Goal: Task Accomplishment & Management: Manage account settings

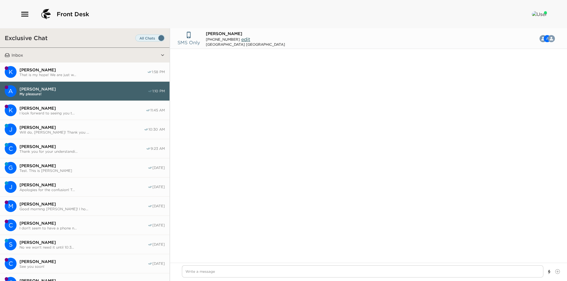
click at [66, 73] on span "That is my hope! We are just w..." at bounding box center [83, 75] width 128 height 4
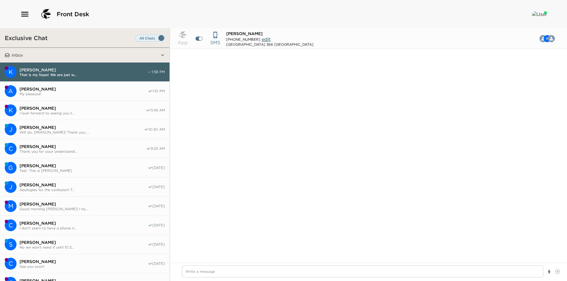
scroll to position [275, 0]
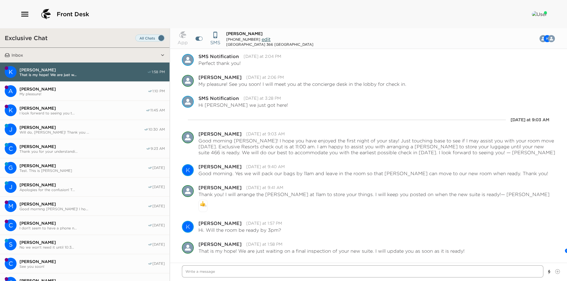
click at [264, 270] on textarea "Write a message" at bounding box center [363, 272] width 362 height 12
type textarea "x"
type textarea "Y"
type textarea "x"
type textarea "Yo"
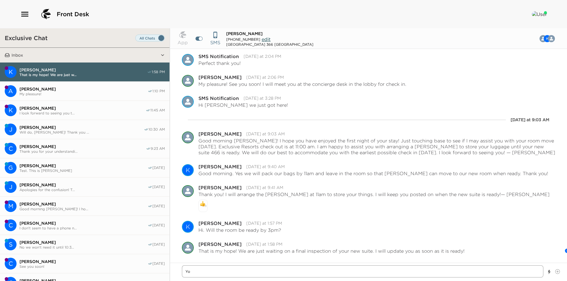
type textarea "x"
type textarea "You"
type textarea "x"
type textarea "Your"
type textarea "x"
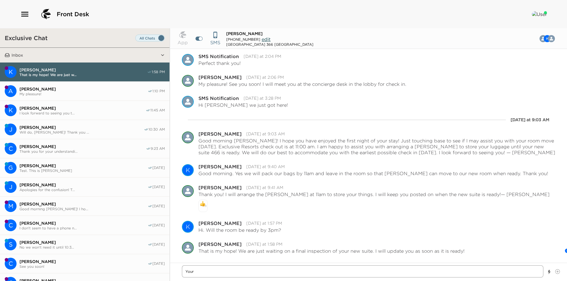
type textarea "Your s"
type textarea "x"
type textarea "Your su"
type textarea "x"
type textarea "Your sui"
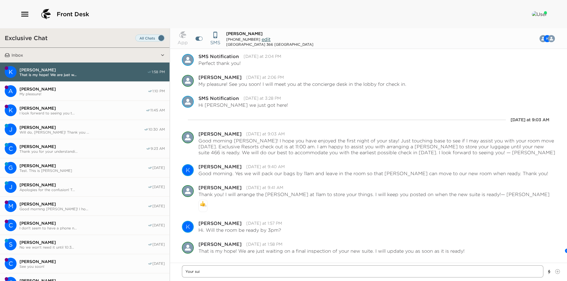
type textarea "x"
type textarea "Your suit"
type textarea "x"
type textarea "Your suite"
type textarea "x"
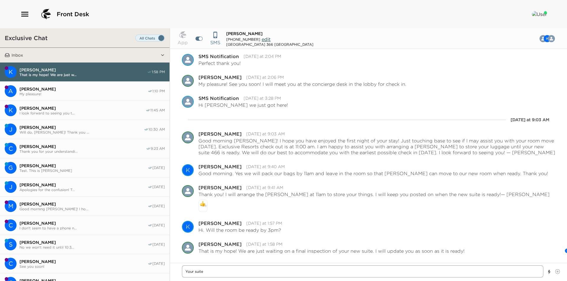
type textarea "Your suite"
type textarea "x"
type textarea "Your suite i"
type textarea "x"
type textarea "Your suite is"
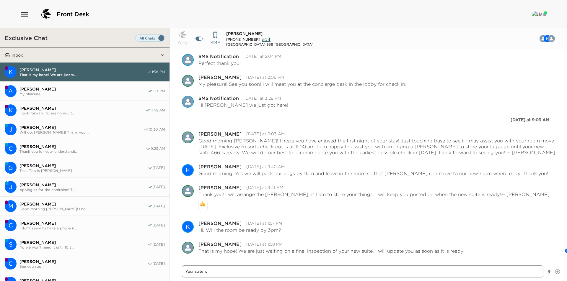
type textarea "x"
type textarea "Your suite is"
type textarea "x"
type textarea "Your suite is n"
type textarea "x"
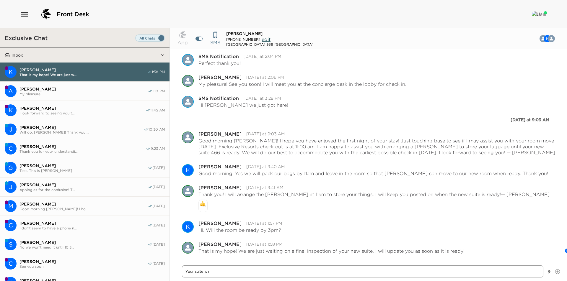
type textarea "Your suite is no"
type textarea "x"
type textarea "Your suite is now"
type textarea "x"
type textarea "Your suite is now"
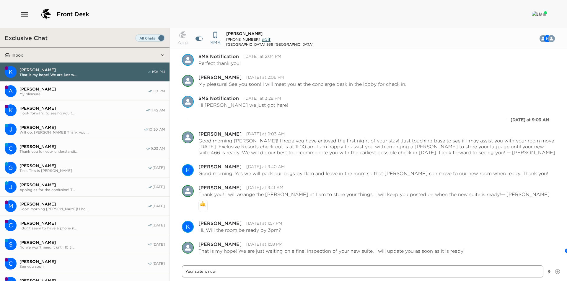
type textarea "x"
type textarea "Your suite is now r"
type textarea "x"
type textarea "Your suite is now re"
type textarea "x"
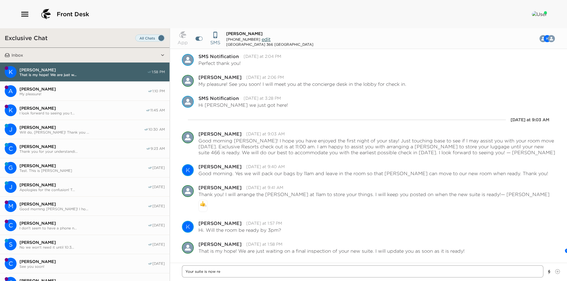
type textarea "Your suite is now rea"
type textarea "x"
type textarea "Your suite is now read"
type textarea "x"
type textarea "Your suite is now ready"
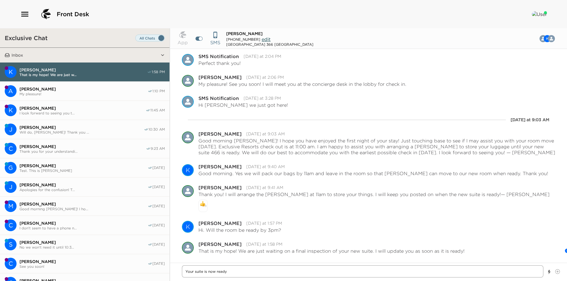
type textarea "x"
type textarea "Your suite is now ready"
type textarea "x"
type textarea "Your suite is now ready f"
type textarea "x"
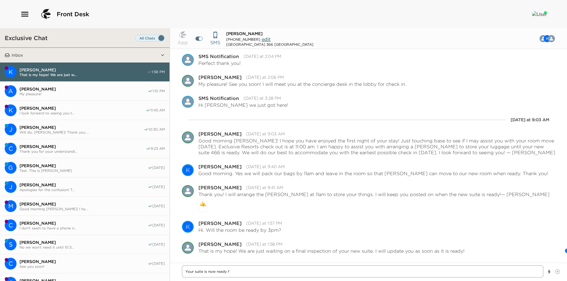
type textarea "Your suite is now ready fo"
type textarea "x"
type textarea "Your suite is now ready for"
type textarea "x"
type textarea "Your suite is now ready for"
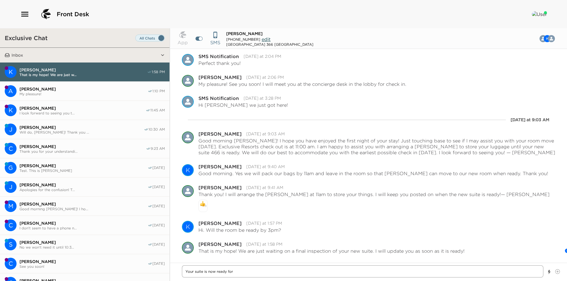
type textarea "x"
type textarea "Your suite is now ready for c"
type textarea "x"
type textarea "Your suite is now ready for ch"
type textarea "x"
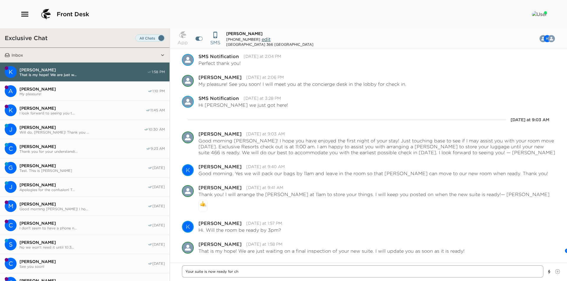
type textarea "Your suite is now ready for che"
type textarea "x"
type textarea "Your suite is now ready for chec"
type textarea "x"
type textarea "Your suite is now ready for check"
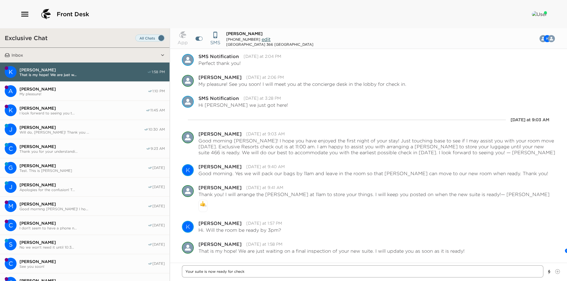
type textarea "x"
type textarea "Your suite is now ready for check"
type textarea "x"
type textarea "Your suite is now ready for check i"
type textarea "x"
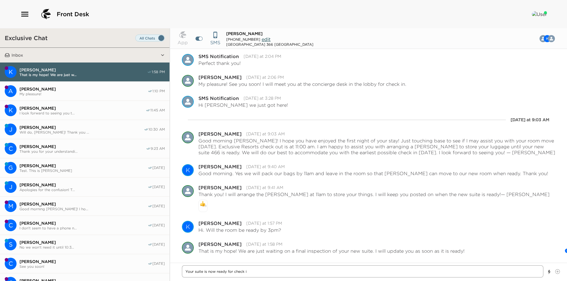
type textarea "Your suite is now ready for check in"
type textarea "x"
type textarea "Your suite is now ready for check in!"
type textarea "x"
type textarea "Your suite is now ready for check in!"
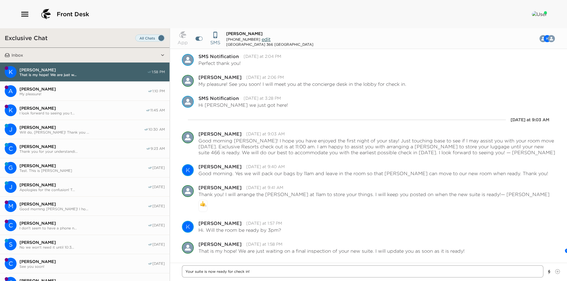
type textarea "x"
type textarea "Your suite is now ready for check in! M"
type textarea "x"
type textarea "Your suite is now ready for check in! Ma"
type textarea "x"
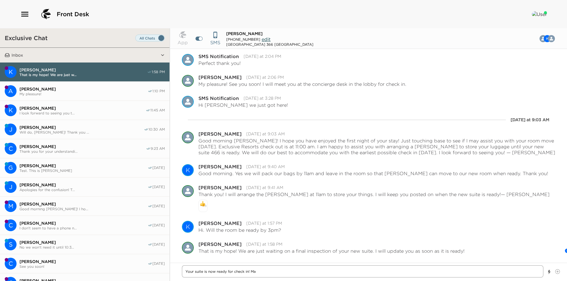
type textarea "Your suite is now ready for check in! May"
type textarea "x"
type textarea "Your suite is now ready for check in! May"
type textarea "x"
type textarea "Your suite is now ready for check in! May I"
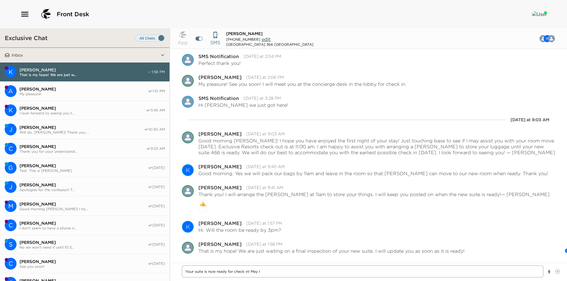
type textarea "x"
type textarea "Your suite is now ready for check in! May I"
type textarea "x"
type textarea "Your suite is now ready for check in! May I m"
type textarea "x"
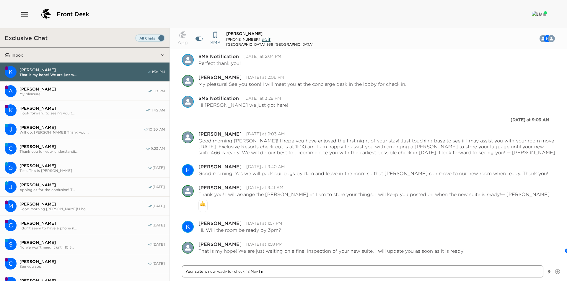
type textarea "Your suite is now ready for check in! May I me"
type textarea "x"
type textarea "Your suite is now ready for check in! May I mee"
type textarea "x"
type textarea "Your suite is now ready for check in! May I meet"
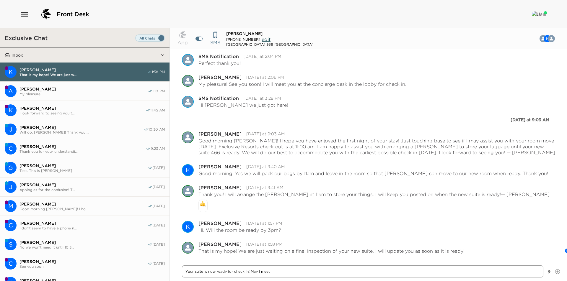
type textarea "x"
type textarea "Your suite is now ready for check in! May I meet"
type textarea "x"
type textarea "Your suite is now ready for check in! May I meet y"
type textarea "x"
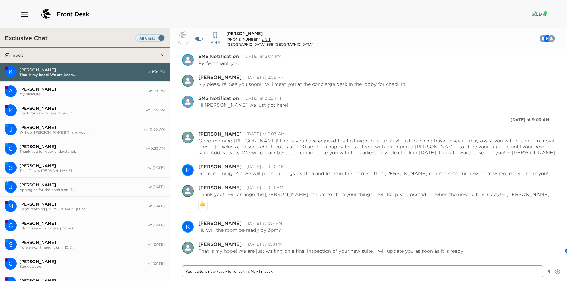
type textarea "Your suite is now ready for check in! May I meet yo"
type textarea "x"
type textarea "Your suite is now ready for check in! May I meet you"
type textarea "x"
type textarea "Your suite is now ready for check in! May I meet you"
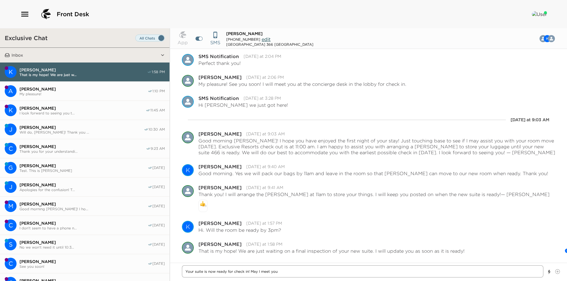
type textarea "x"
type textarea "Your suite is now ready for check in! May I meet you s"
type textarea "x"
type textarea "Your suite is now ready for check in! May I meet you so"
type textarea "x"
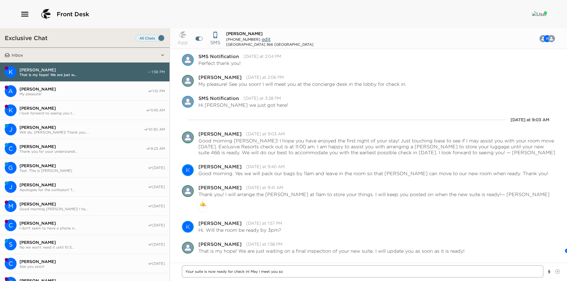
type textarea "Your suite is now ready for check in! May I meet you som"
type textarea "x"
type textarea "Your suite is now ready for check in! May I meet you some"
type textarea "x"
type textarea "Your suite is now ready for check in! May I meet you someh"
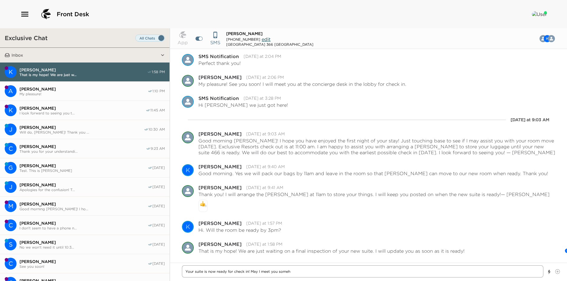
type textarea "x"
type textarea "Your suite is now ready for check in! May I meet you somehw"
type textarea "x"
type textarea "Your suite is now ready for check in! May I meet you somehwe"
type textarea "x"
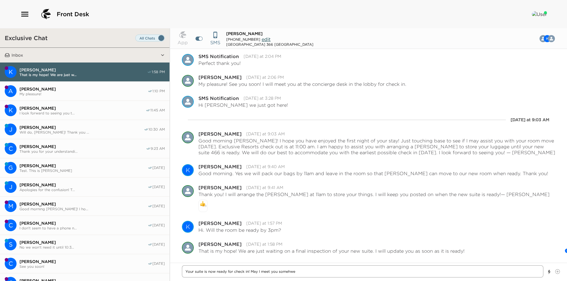
type textarea "Your suite is now ready for check in! May I meet you somehwer"
type textarea "x"
type textarea "Your suite is now ready for check in! May I meet you somehwere"
type textarea "x"
type textarea "Your suite is now ready for check in! May I meet you somehwere"
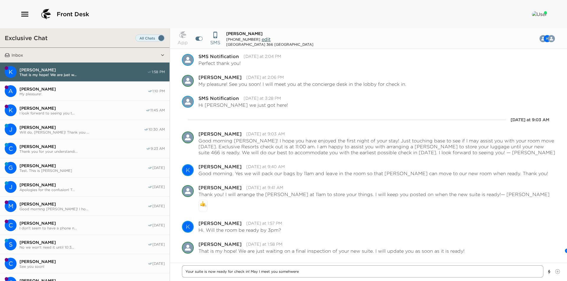
type textarea "x"
type textarea "Your suite is now ready for check in! May I meet you somehwere w"
type textarea "x"
type textarea "Your suite is now ready for check in! May I meet you somehwere wi"
type textarea "x"
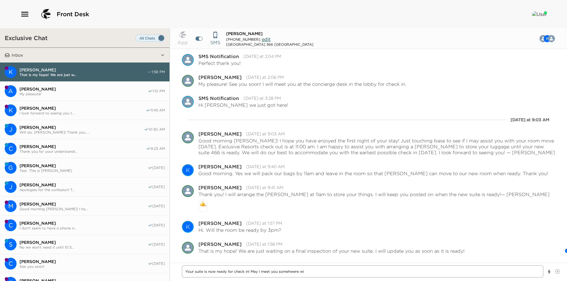
type textarea "Your suite is now ready for check in! May I meet you somehwere wit"
type textarea "x"
type textarea "Your suite is now ready for check in! May I meet you somehwere with"
type textarea "x"
type textarea "Your suite is now ready for check in! May I meet you somehwere with"
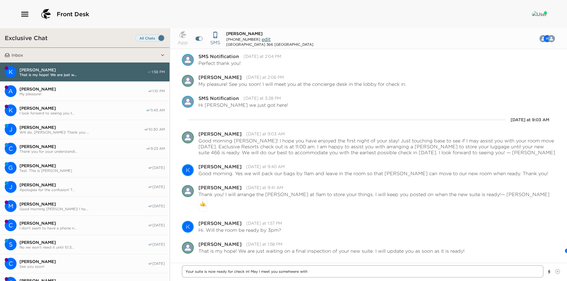
type textarea "x"
type textarea "Your suite is now ready for check in! May I meet you somehwere with y"
type textarea "x"
type textarea "Your suite is now ready for check in! May I meet you somehwere with yo"
type textarea "x"
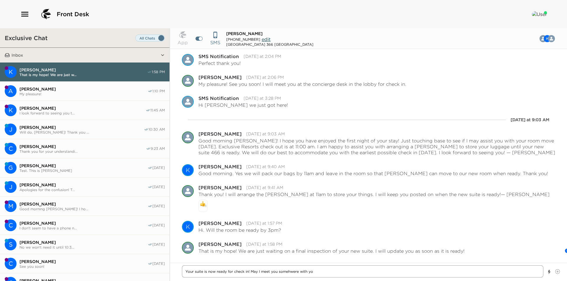
type textarea "Your suite is now ready for check in! May I meet you somehwere with you"
type textarea "x"
type textarea "Your suite is now ready for check in! May I meet you somehwere with your"
type textarea "x"
type textarea "Your suite is now ready for check in! May I meet you somehwere with your"
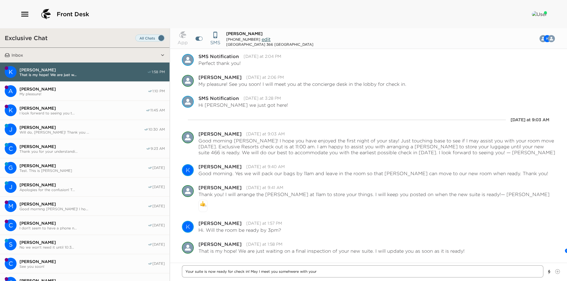
type textarea "x"
type textarea "Your suite is now ready for check in! May I meet you somehwere with your n"
type textarea "x"
type textarea "Your suite is now ready for check in! May I meet you somehwere with your ne"
type textarea "x"
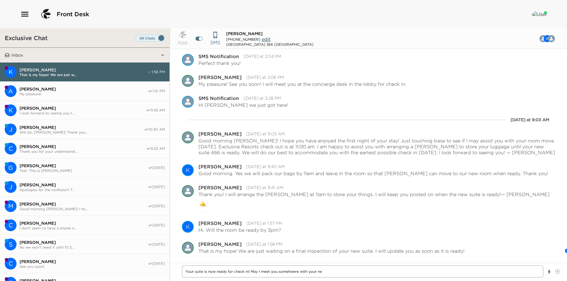
type textarea "Your suite is now ready for check in! May I meet you somehwere with your new"
type textarea "x"
type textarea "Your suite is now ready for check in! May I meet you somehwere with your new"
type textarea "x"
type textarea "Your suite is now ready for check in! May I meet you somehwere with your new r"
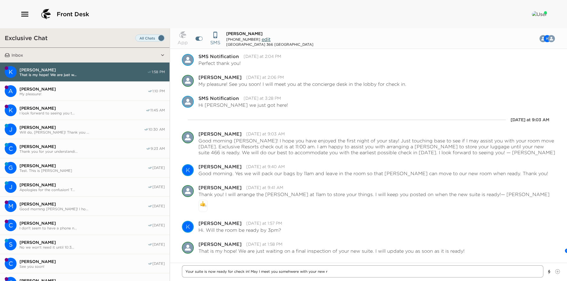
type textarea "x"
type textarea "Your suite is now ready for check in! May I meet you somehwere with your new ro"
type textarea "x"
type textarea "Your suite is now ready for check in! May I meet you somehwere with your new roo"
type textarea "x"
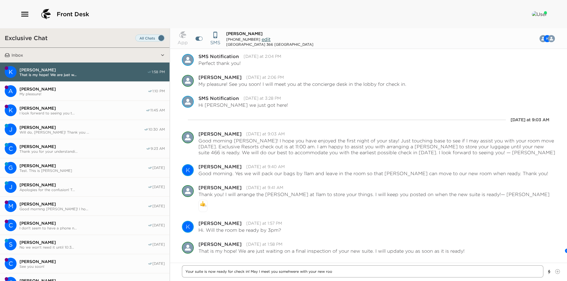
type textarea "Your suite is now ready for check in! May I meet you somehwere with your new ro…"
type textarea "x"
type textarea "Your suite is now ready for check in! May I meet you somehwere with your new ro…"
type textarea "x"
type textarea "Your suite is now ready for check in! May I meet you somehwere with your new ro…"
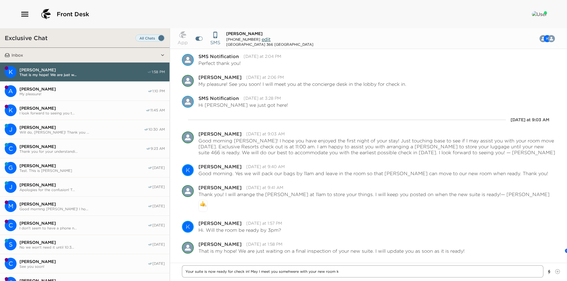
type textarea "x"
type textarea "Your suite is now ready for check in! May I meet you somehwere with your new ro…"
type textarea "x"
type textarea "Your suite is now ready for check in! May I meet you somehwere with your new ro…"
type textarea "x"
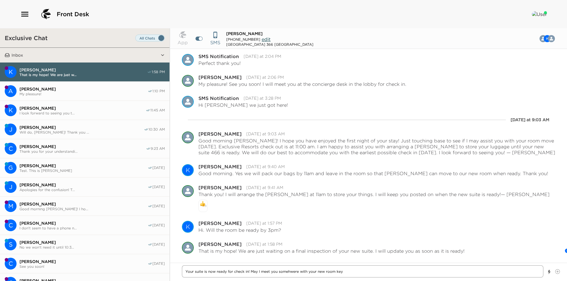
type textarea "Your suite is now ready for check in! May I meet you somehwere with your new ro…"
type textarea "x"
type textarea "Your suite is now ready for check in! May I meet you somehwere with your new ro…"
type textarea "x"
type textarea "Your suite is now ready for check in! May I meet you somehwere with your new ro…"
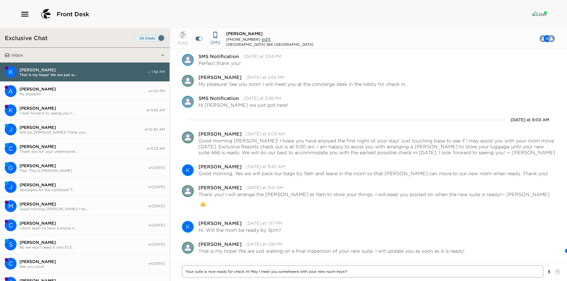
type textarea "x"
type textarea "Your suite is now ready for check in! May I meet you somehwere with your new ro…"
type textarea "x"
type textarea "Your suite is now ready for check in! May I meet you somehwere with your new ro…"
type textarea "x"
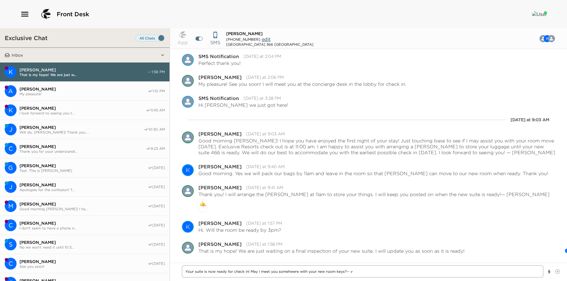
type textarea "Your suite is now ready for check in! May I meet you somehwere with your new ro…"
type textarea "x"
type textarea "Your suite is now ready for check in! May I meet you somehwere with your new ro…"
type textarea "x"
type textarea "Your suite is now ready for check in! May I meet you somehwere with your new ro…"
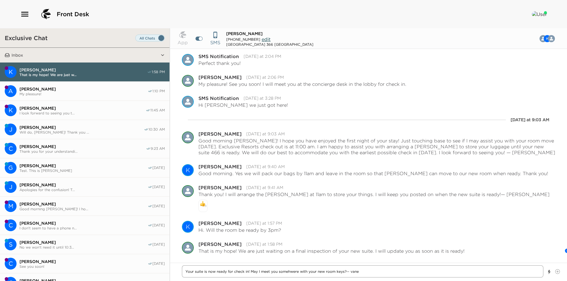
type textarea "x"
type textarea "Your suite is now ready for check in! May I meet you somehwere with your new ro…"
type textarea "x"
type textarea "Your suite is now ready for check in! May I meet you somehwere with your new ro…"
type textarea "x"
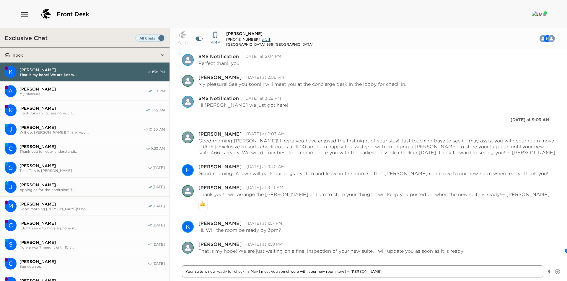
type textarea "Your suite is now ready for check in! May I meet you somehwere with your new ro…"
click at [350, 271] on textarea "Your suite is now ready for check in! May I meet you somehwere with your new ro…" at bounding box center [363, 272] width 362 height 12
type textarea "x"
type textarea "Your suite is now ready for check in! May I meet you somehwere with your new ro…"
type textarea "x"
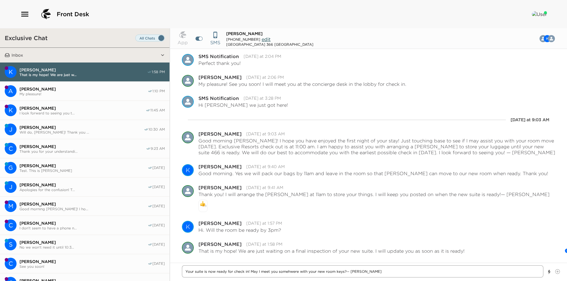
type textarea "Your suite is now ready for check in! May I meet you somehwere with your new ro…"
click at [289, 273] on textarea "Your suite is now ready for check in! May I meet you somehwere with your new ro…" at bounding box center [363, 272] width 362 height 12
type textarea "x"
type textarea "Your suite is now ready for check in! May I meet you somewhere with your new ro…"
click at [375, 275] on textarea "Your suite is now ready for check in! May I meet you somewhere with your new ro…" at bounding box center [363, 272] width 362 height 12
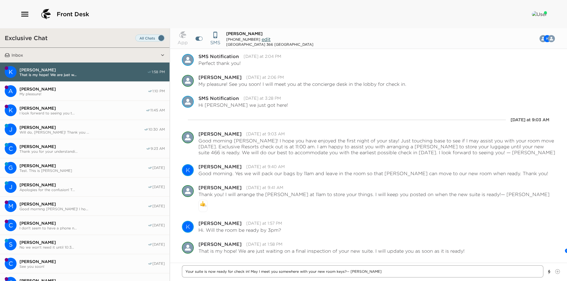
type textarea "x"
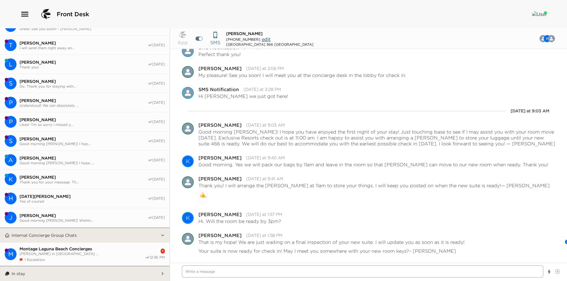
scroll to position [344, 0]
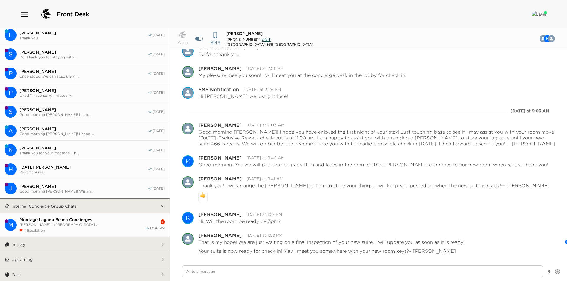
click at [71, 223] on span "Amy Findley in Montage Resort ..." at bounding box center [82, 225] width 126 height 4
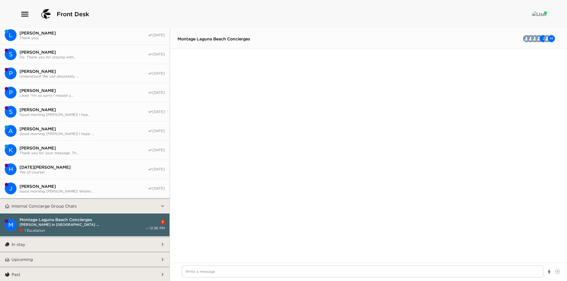
scroll to position [1447, 0]
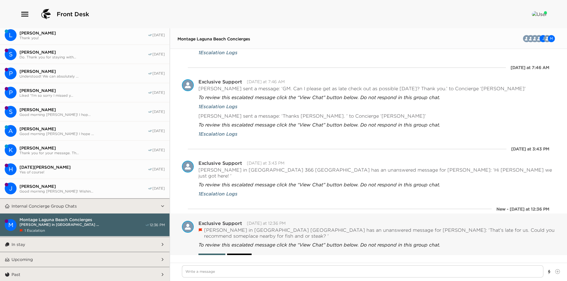
click at [242, 254] on button "Resolved" at bounding box center [239, 258] width 25 height 8
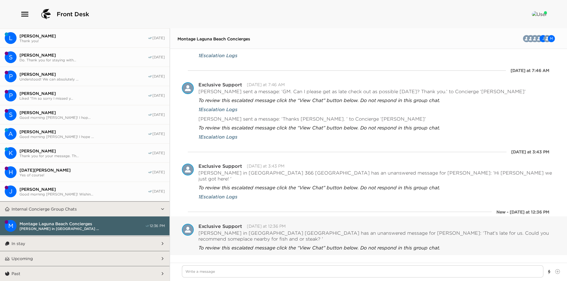
scroll to position [341, 0]
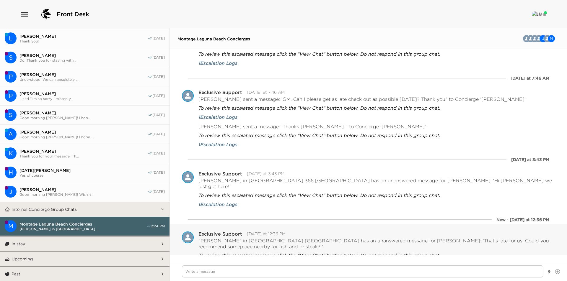
click at [94, 246] on button "In stay" at bounding box center [85, 244] width 151 height 15
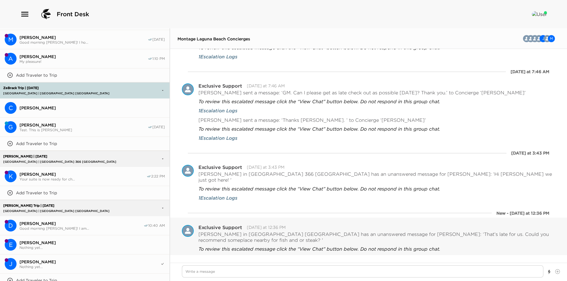
scroll to position [1079, 0]
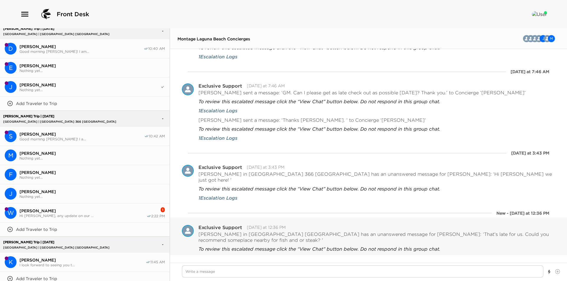
click at [84, 204] on button "W William Previte Hi Vanessa, any update on our ... 1 2:22 PM" at bounding box center [85, 213] width 170 height 19
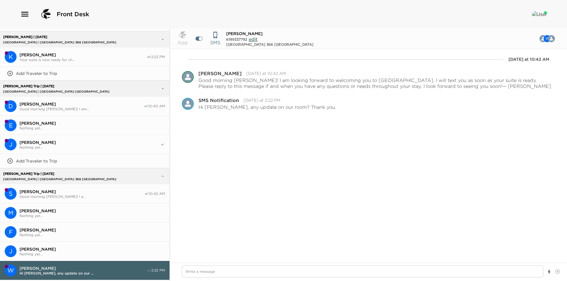
scroll to position [1137, 0]
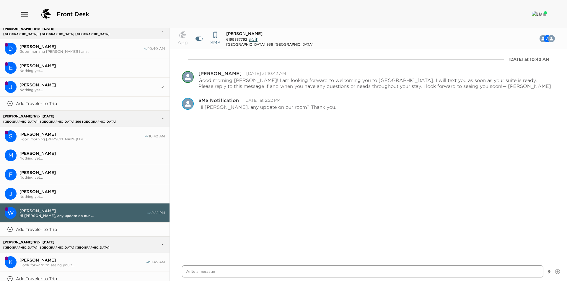
click at [297, 274] on textarea "Write a message" at bounding box center [363, 272] width 362 height 12
type textarea "x"
type textarea "G"
click at [490, 162] on div "Today at 10:42 AM Pause Escalation Edit Message Delete Vanessa Hurtado Today at…" at bounding box center [368, 149] width 397 height 201
click at [410, 272] on textarea "Good afternoon Mr. Previte. Thank you for your patience! Housekeeping is still …" at bounding box center [363, 269] width 362 height 17
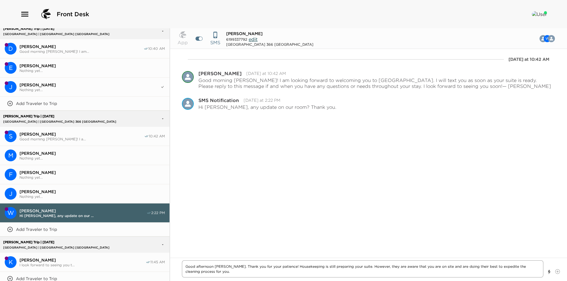
drag, startPoint x: 393, startPoint y: 268, endPoint x: 395, endPoint y: 271, distance: 3.6
click at [395, 271] on textarea "Good afternoon Mr. Previte. Thank you for your patience! Housekeeping is still …" at bounding box center [363, 269] width 362 height 17
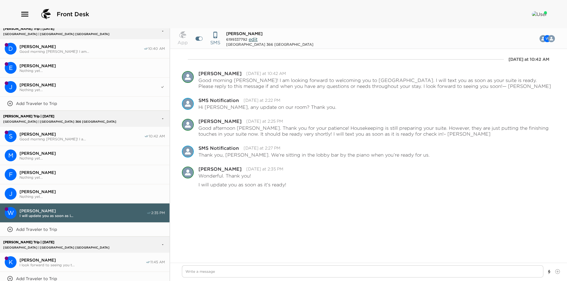
click at [38, 258] on span "Beth Kerley" at bounding box center [82, 260] width 126 height 5
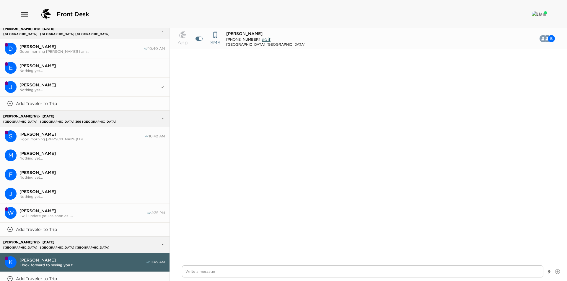
scroll to position [508, 0]
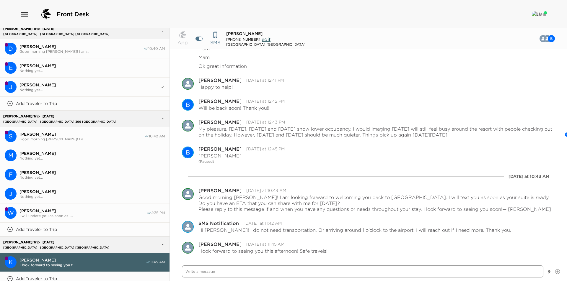
click at [327, 270] on textarea "Write a message" at bounding box center [363, 272] width 362 height 12
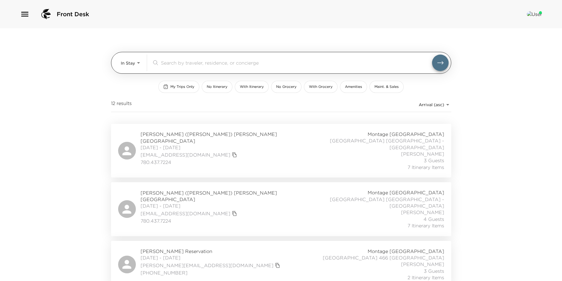
click at [136, 61] on body "Front Desk In Stay In-Stay ​ My Trips Only No Itinerary With Itinerary No Groce…" at bounding box center [281, 140] width 562 height 281
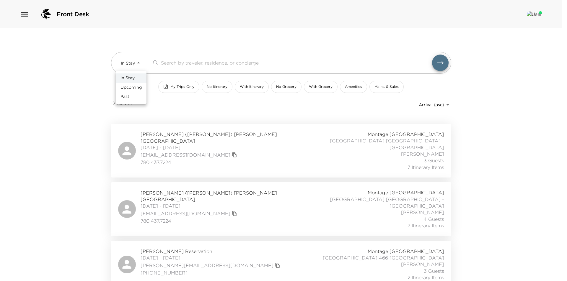
click at [129, 84] on li "Upcoming" at bounding box center [131, 87] width 31 height 9
type input "Upcoming"
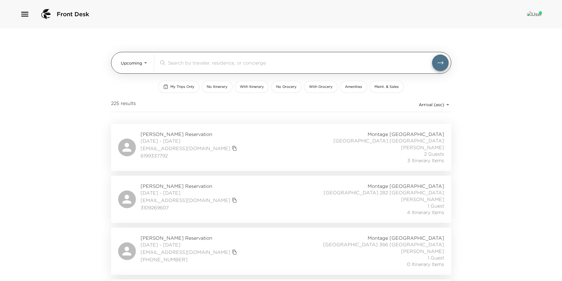
click at [174, 65] on input "search" at bounding box center [300, 62] width 264 height 7
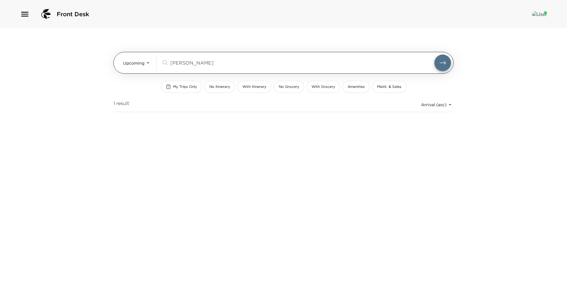
type input "cromwell"
click at [434, 55] on button "submit" at bounding box center [442, 63] width 17 height 17
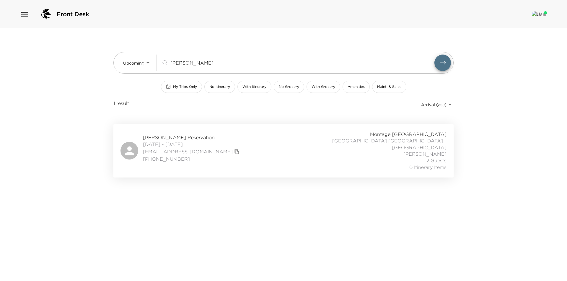
click at [298, 149] on div "[PERSON_NAME] Reservation [DATE] - [DATE] [EMAIL_ADDRESS][DOMAIN_NAME] +1 716 3…" at bounding box center [284, 151] width 326 height 40
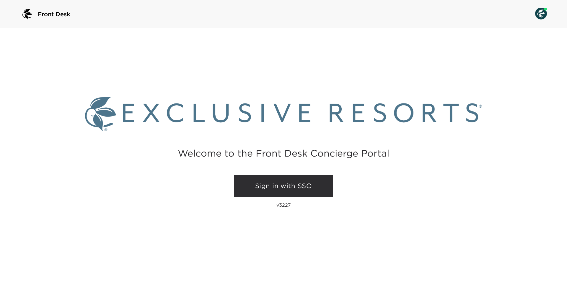
click at [274, 187] on link "Sign in with SSO" at bounding box center [283, 186] width 99 height 22
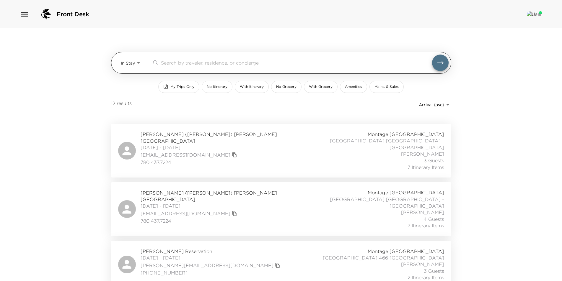
click at [134, 63] on body "Front Desk In Stay In-Stay ​ My Trips Only No Itinerary With Itinerary No Groce…" at bounding box center [281, 140] width 562 height 281
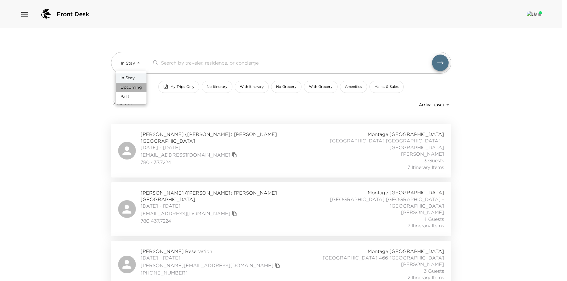
click at [132, 89] on span "Upcoming" at bounding box center [131, 88] width 21 height 6
type input "Upcoming"
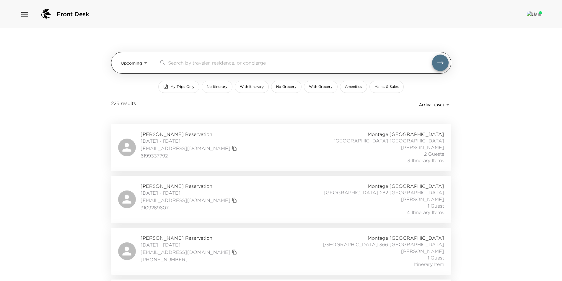
click at [183, 67] on div "​" at bounding box center [304, 63] width 290 height 17
click at [184, 66] on input "search" at bounding box center [300, 62] width 264 height 7
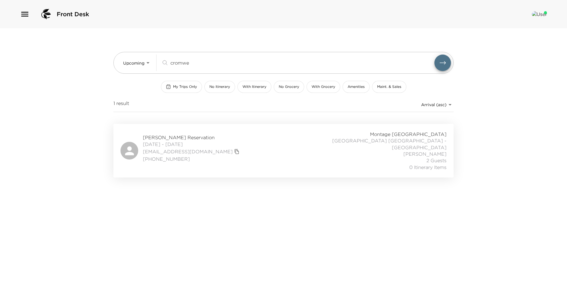
type input "cromwe"
click at [222, 139] on div "Dr. Brian Cromwell Reservation 09/08/2025 - 09/11/2025 cromwellkim@gmail.com +1…" at bounding box center [284, 151] width 326 height 40
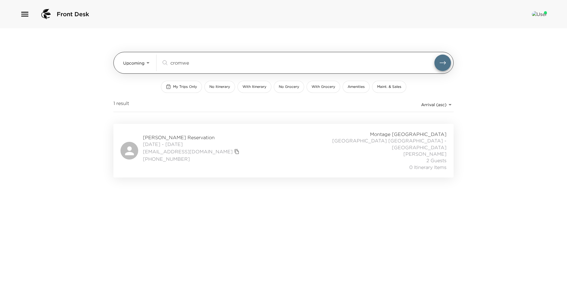
click at [227, 64] on input "cromwe" at bounding box center [302, 62] width 264 height 7
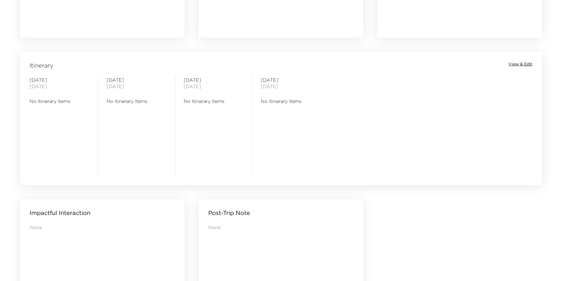
scroll to position [473, 0]
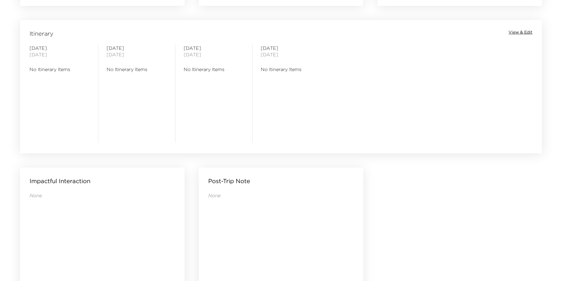
click at [512, 32] on span "View & Edit" at bounding box center [521, 33] width 24 height 6
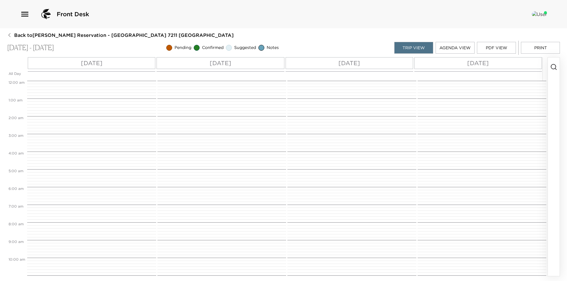
scroll to position [142, 0]
click at [553, 76] on button "button" at bounding box center [554, 167] width 12 height 219
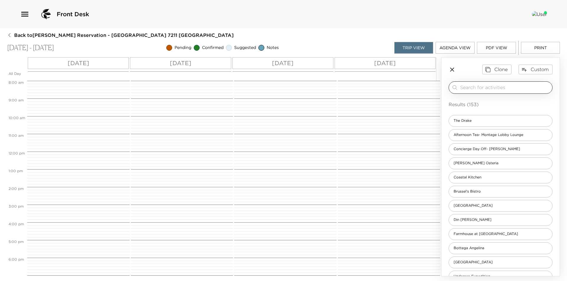
click at [501, 88] on input "search" at bounding box center [505, 87] width 90 height 7
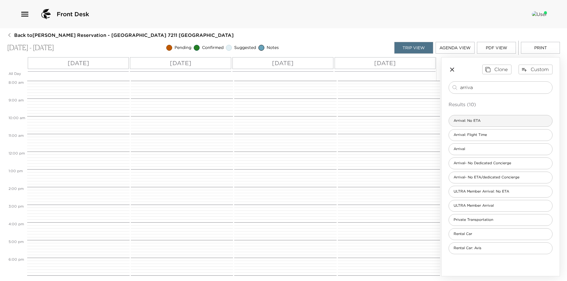
type input "arriva"
click at [489, 119] on div "Arrival: No ETA" at bounding box center [501, 121] width 104 height 12
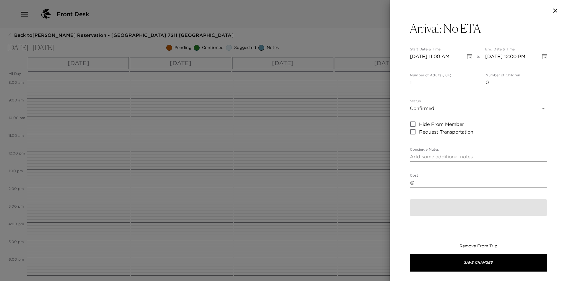
type textarea "Arrival to Montage, [GEOGRAPHIC_DATA] I am expecting your visit, but have not r…"
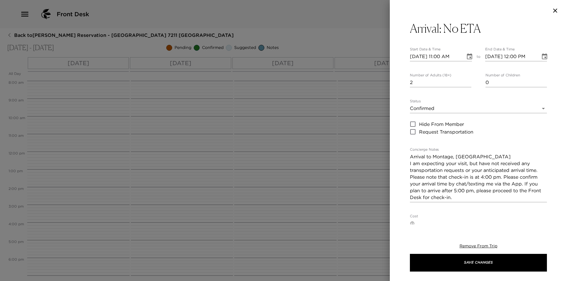
type input "2"
click at [465, 81] on input "2" at bounding box center [440, 82] width 61 height 9
click at [467, 58] on icon "Choose date, selected date is Sep 8, 2025" at bounding box center [469, 56] width 7 height 7
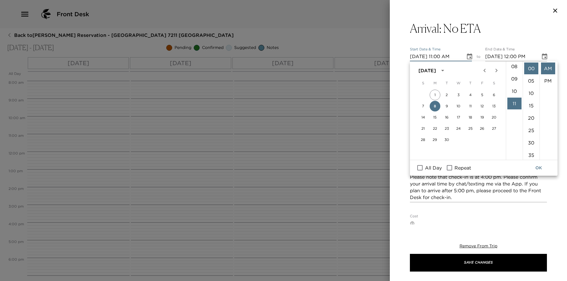
scroll to position [48, 0]
click at [512, 71] on li "04" at bounding box center [514, 70] width 14 height 12
click at [549, 81] on li "PM" at bounding box center [548, 81] width 14 height 12
type input "[DATE] 04:00 PM"
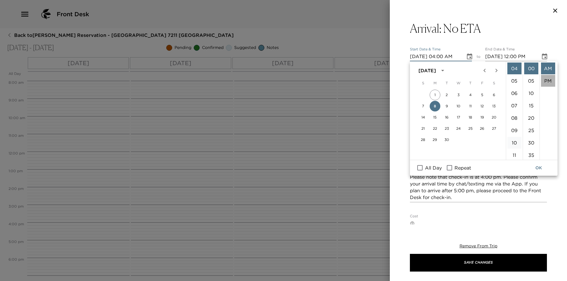
type input "[DATE] 05:00 PM"
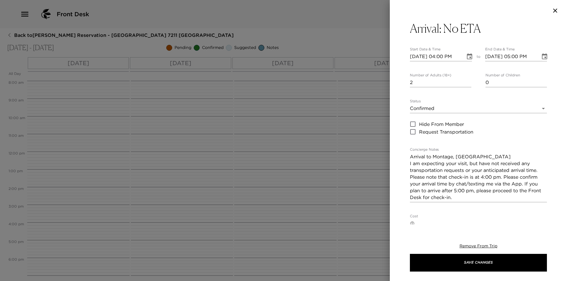
scroll to position [12, 0]
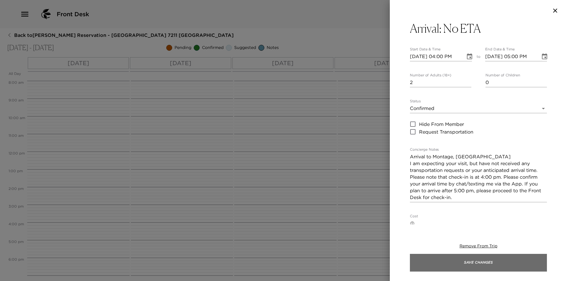
click at [474, 268] on button "Save Changes" at bounding box center [478, 263] width 137 height 18
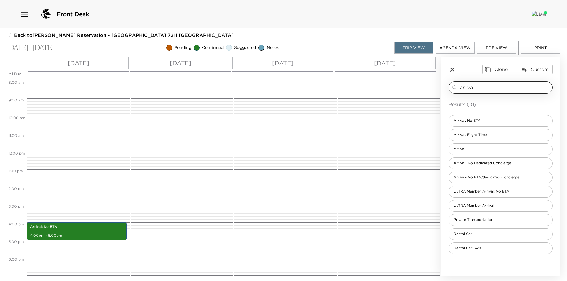
click at [483, 85] on input "arriva" at bounding box center [505, 87] width 90 height 7
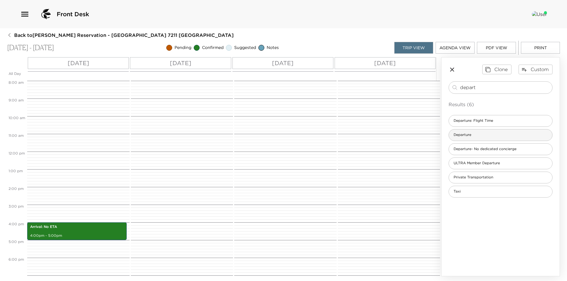
type input "depart"
click at [474, 135] on span "Departure" at bounding box center [462, 135] width 27 height 5
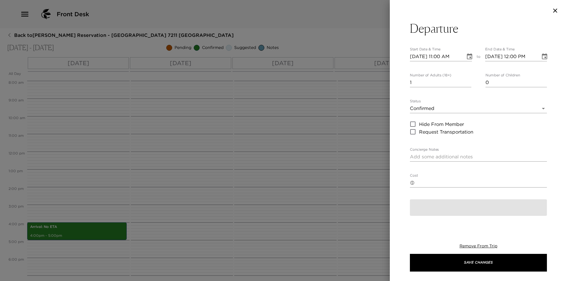
type textarea "Check-out and Departure I will be contacting you in your suite prior to Exclusi…"
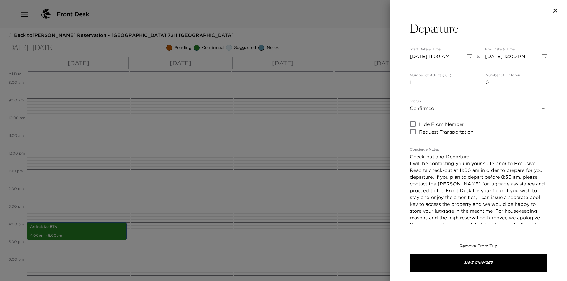
click at [468, 57] on icon "Choose date, selected date is Sep 8, 2025" at bounding box center [469, 56] width 5 height 6
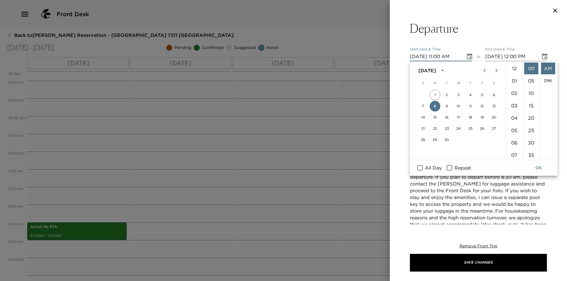
scroll to position [136, 0]
click at [471, 107] on button "11" at bounding box center [470, 106] width 11 height 11
type input "[DATE] 11:00 AM"
type input "[DATE] 12:00 PM"
click at [543, 164] on button "OK" at bounding box center [538, 168] width 19 height 11
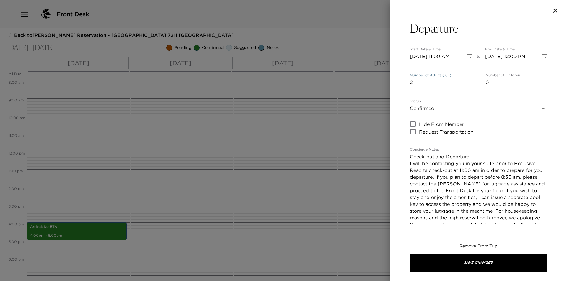
type input "2"
click at [466, 80] on input "2" at bounding box center [440, 82] width 61 height 9
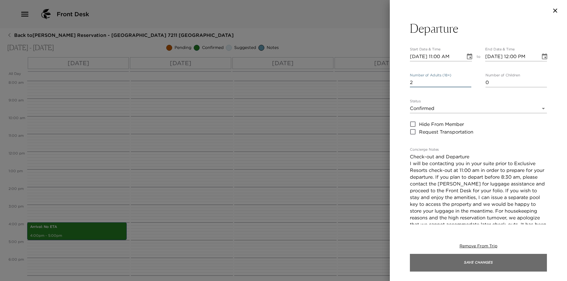
click at [479, 263] on button "Save Changes" at bounding box center [478, 263] width 137 height 18
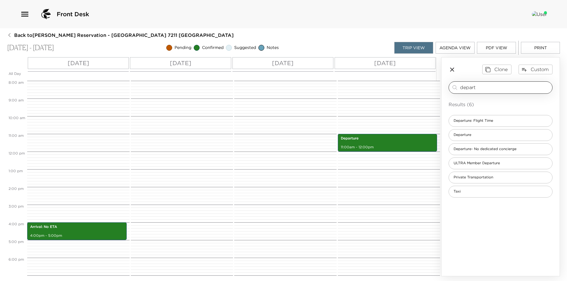
click at [493, 84] on input "depart" at bounding box center [505, 87] width 90 height 7
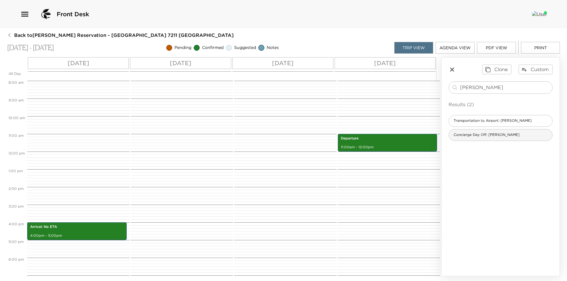
type input "[PERSON_NAME]"
click at [501, 134] on span "Concierge Day Off: [PERSON_NAME]" at bounding box center [486, 135] width 75 height 5
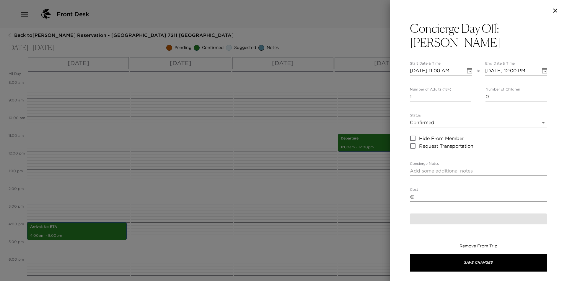
type textarea "Concierge Out of Office I plan to be off-duty on this day. In anticipation of m…"
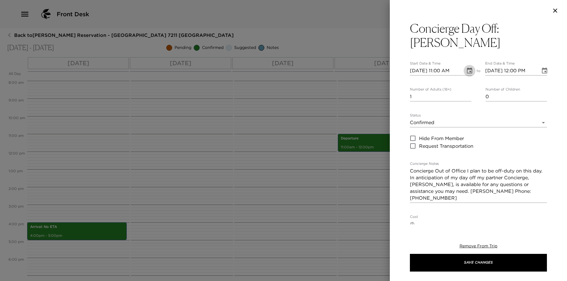
click at [466, 67] on icon "Choose date, selected date is Sep 8, 2025" at bounding box center [469, 70] width 7 height 7
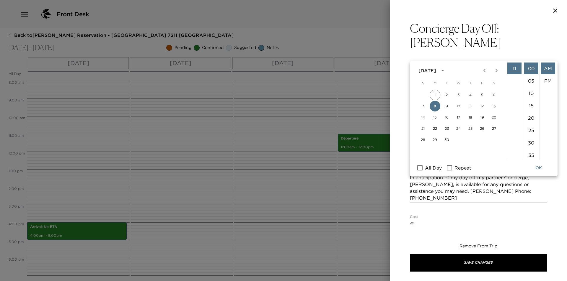
click at [430, 166] on span "All Day" at bounding box center [433, 168] width 17 height 7
click at [426, 166] on input "All Day" at bounding box center [420, 168] width 12 height 8
checkbox input "true"
type input "[DATE]"
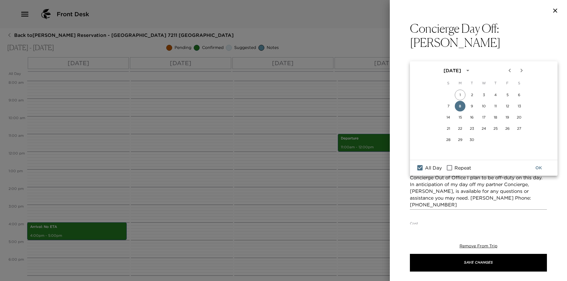
click at [452, 166] on input "Repeat" at bounding box center [449, 168] width 12 height 8
checkbox input "true"
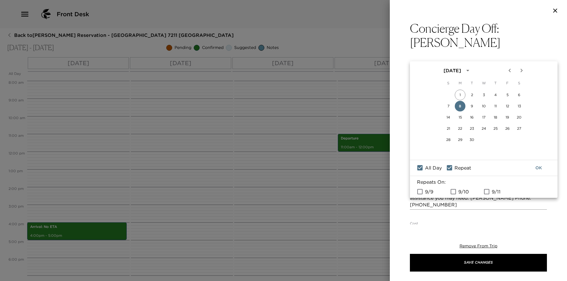
click at [426, 192] on span "9/9" at bounding box center [429, 191] width 8 height 7
click at [426, 192] on input "9/9" at bounding box center [420, 192] width 12 height 8
checkbox input "true"
click at [536, 167] on button "OK" at bounding box center [538, 168] width 19 height 11
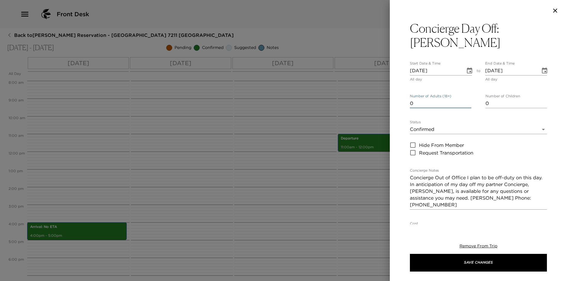
type input "0"
click at [467, 99] on input "0" at bounding box center [440, 103] width 61 height 9
click at [467, 175] on textarea "Concierge Out of Office I plan to be off-duty on this day. In anticipation of m…" at bounding box center [478, 192] width 137 height 34
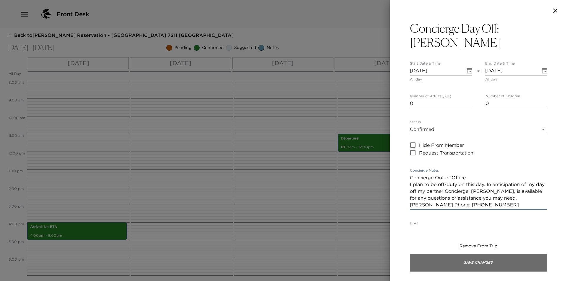
type textarea "Concierge Out of Office I plan to be off-duty on this day. In anticipation of m…"
click at [462, 263] on button "Save Changes" at bounding box center [478, 263] width 137 height 18
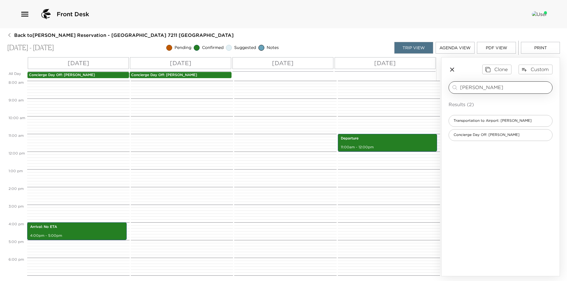
click at [489, 89] on input "[PERSON_NAME]" at bounding box center [505, 87] width 90 height 7
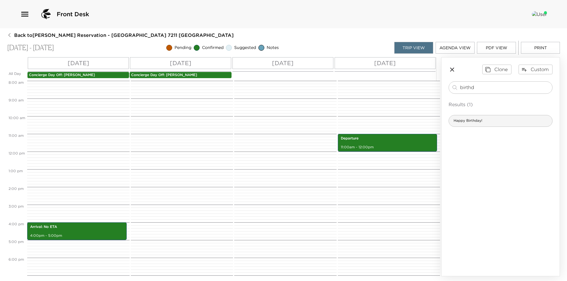
type input "birthd"
click at [496, 121] on div "Happy Birthday!" at bounding box center [501, 121] width 104 height 12
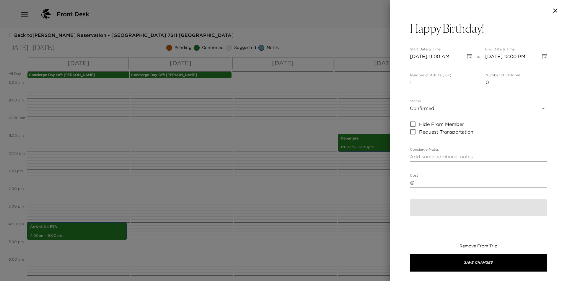
type textarea "Happy Birthday _________! We hope you have a fantastic day celebrating and than…"
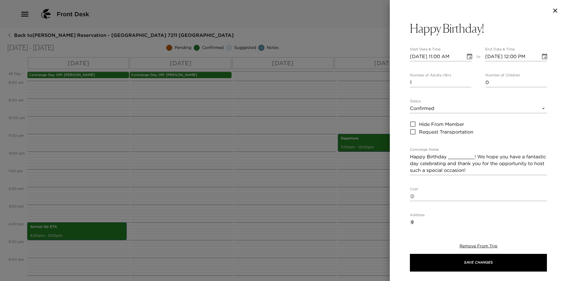
click at [468, 56] on icon "Choose date, selected date is Sep 8, 2025" at bounding box center [469, 56] width 7 height 7
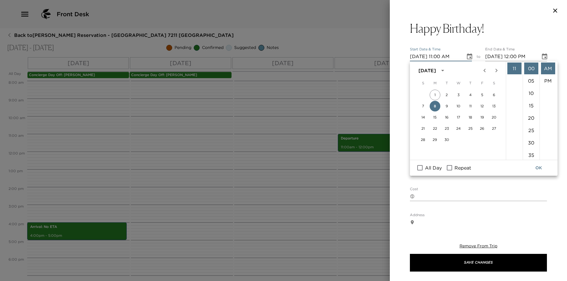
click at [435, 169] on span "All Day" at bounding box center [433, 168] width 17 height 7
click at [426, 169] on input "All Day" at bounding box center [420, 168] width 12 height 8
checkbox input "true"
type input "[DATE]"
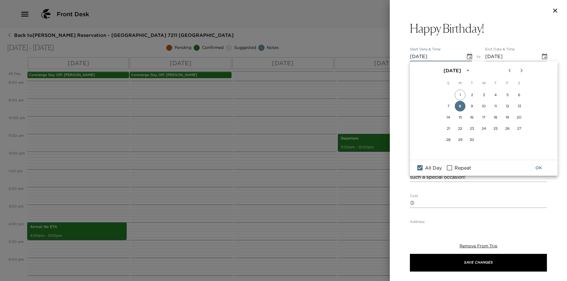
click at [539, 167] on button "OK" at bounding box center [538, 168] width 19 height 11
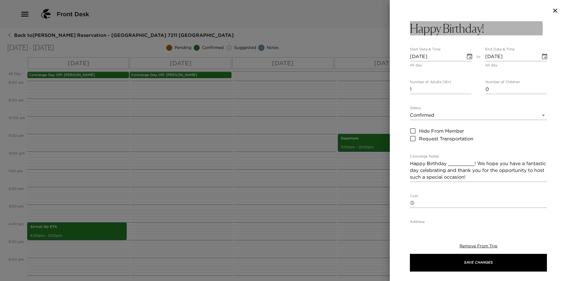
click at [481, 25] on h3 "Happy Birthday!" at bounding box center [447, 28] width 74 height 14
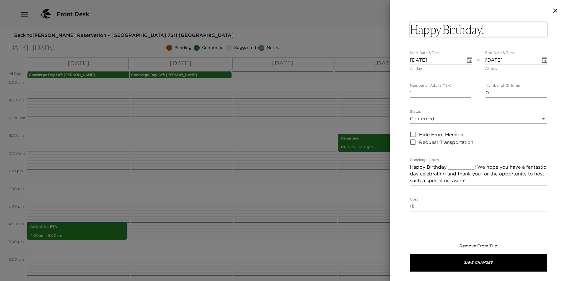
click at [483, 31] on textarea "Happy Birthday!" at bounding box center [478, 29] width 137 height 14
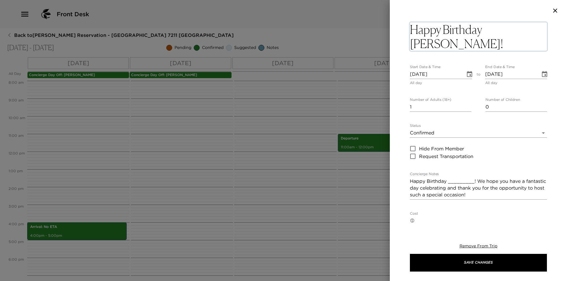
click at [483, 31] on textarea "Happy Birthday [PERSON_NAME]!" at bounding box center [478, 36] width 137 height 28
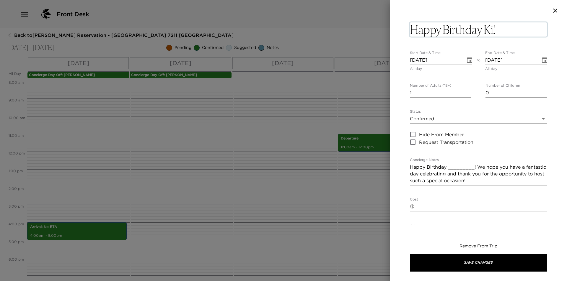
type textarea "Happy Birthday [PERSON_NAME]!"
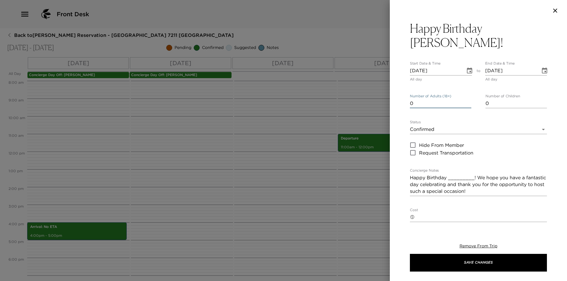
type input "0"
click at [466, 99] on input "0" at bounding box center [440, 103] width 61 height 9
drag, startPoint x: 448, startPoint y: 164, endPoint x: 473, endPoint y: 164, distance: 25.4
click at [473, 175] on textarea "Happy Birthday _________! We hope you have a fantastic day celebrating and than…" at bounding box center [478, 185] width 137 height 20
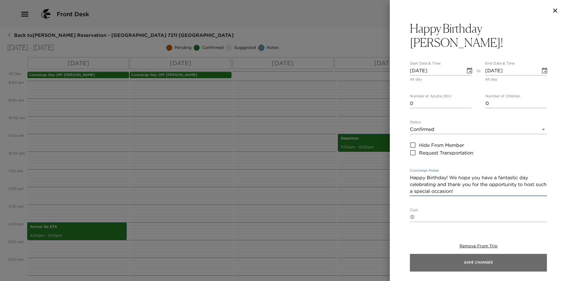
type textarea "Happy Birthday! We hope you have a fantastic day celebrating and thank you for …"
click at [464, 257] on button "Save Changes" at bounding box center [478, 263] width 137 height 18
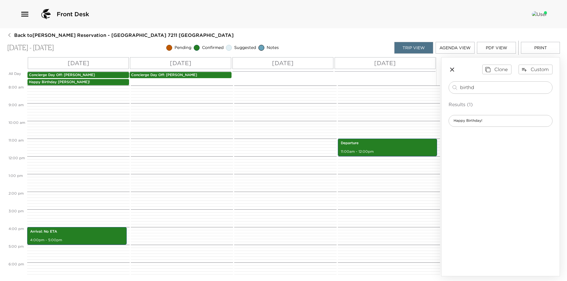
click at [453, 68] on icon "button" at bounding box center [452, 69] width 7 height 7
